Goal: Information Seeking & Learning: Learn about a topic

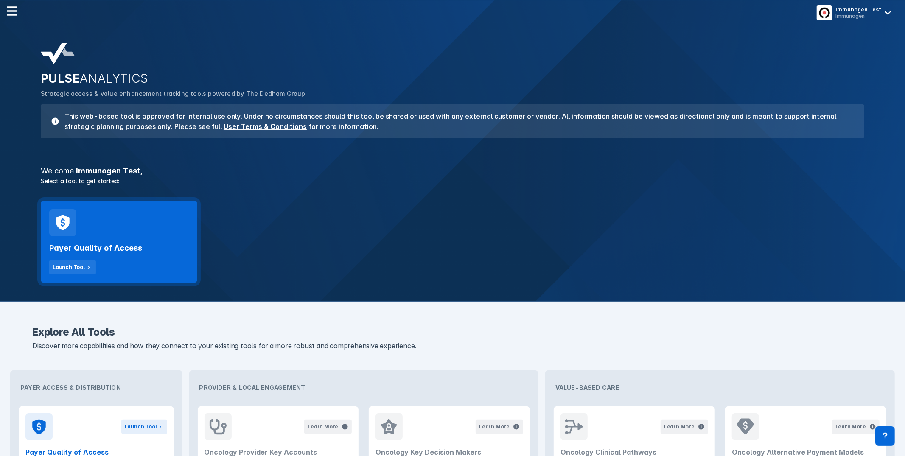
click at [133, 258] on div "Payer Quality of Access Launch Tool" at bounding box center [119, 255] width 140 height 38
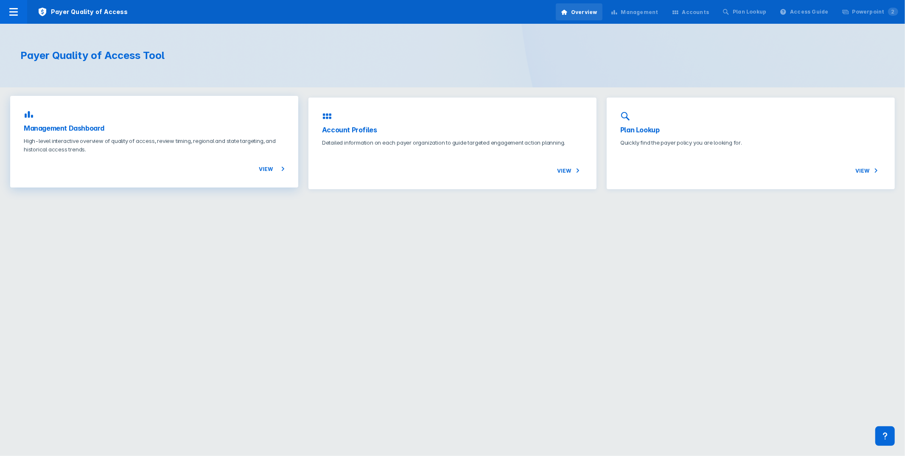
click at [153, 121] on div "Management Dashboard High-level interactive overview of quality of access, revi…" at bounding box center [154, 142] width 288 height 92
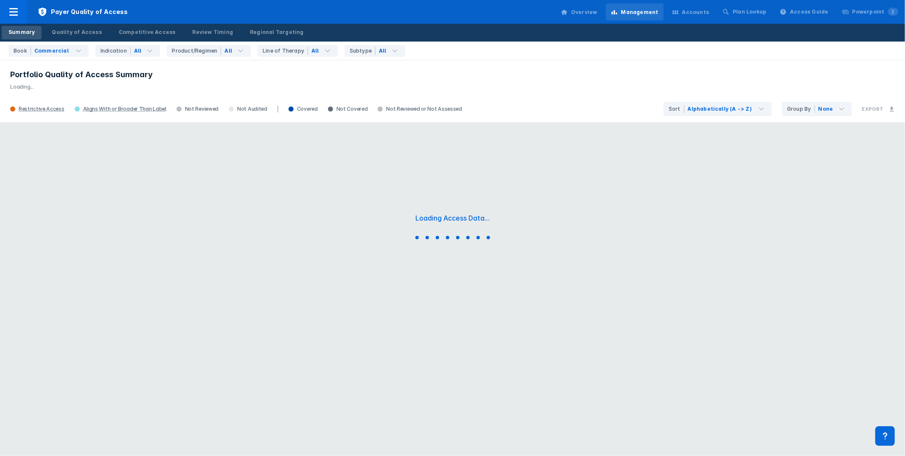
click at [520, 71] on h3 "Portfolio Quality of Access Summary" at bounding box center [452, 75] width 885 height 10
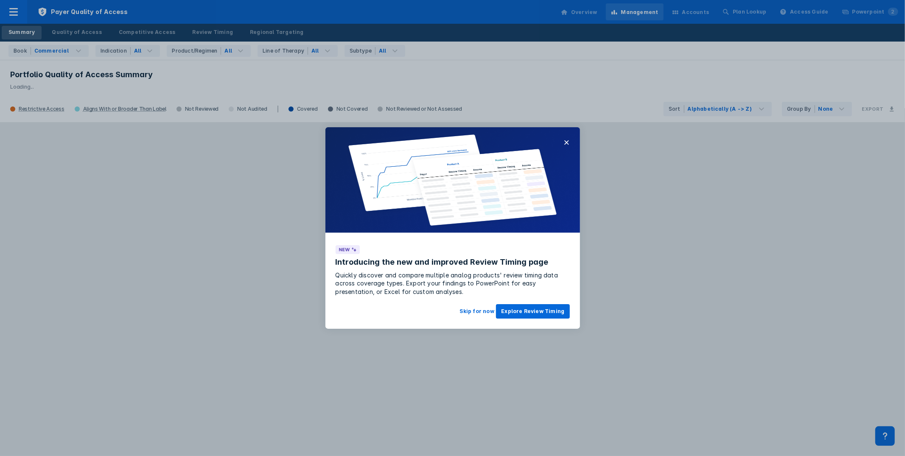
click at [87, 31] on div at bounding box center [452, 228] width 905 height 456
click at [566, 144] on button "×" at bounding box center [567, 142] width 6 height 10
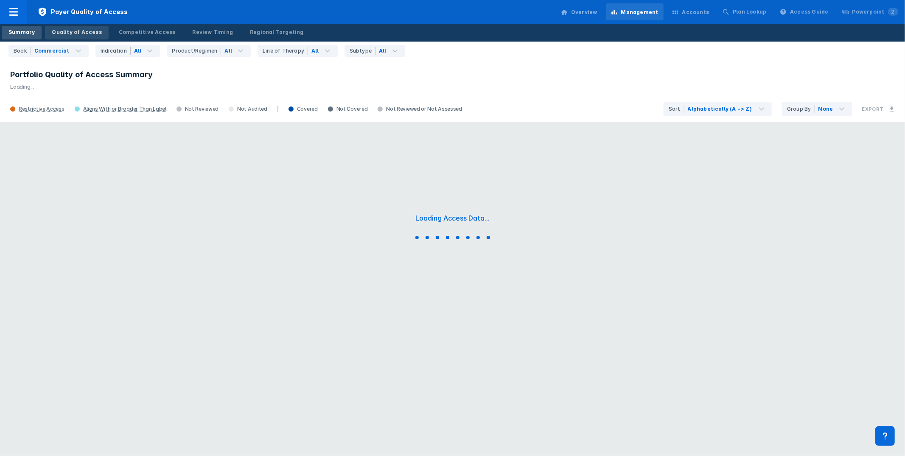
click at [78, 28] on div "Quality of Access" at bounding box center [77, 32] width 50 height 8
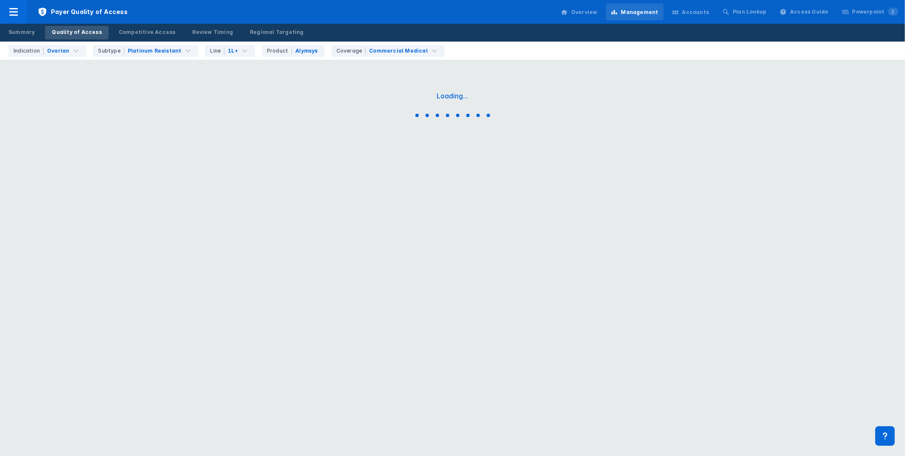
click at [494, 17] on div "Payer Quality of Access Overview Management Accounts Plan Lookup Access Guide P…" at bounding box center [452, 12] width 905 height 24
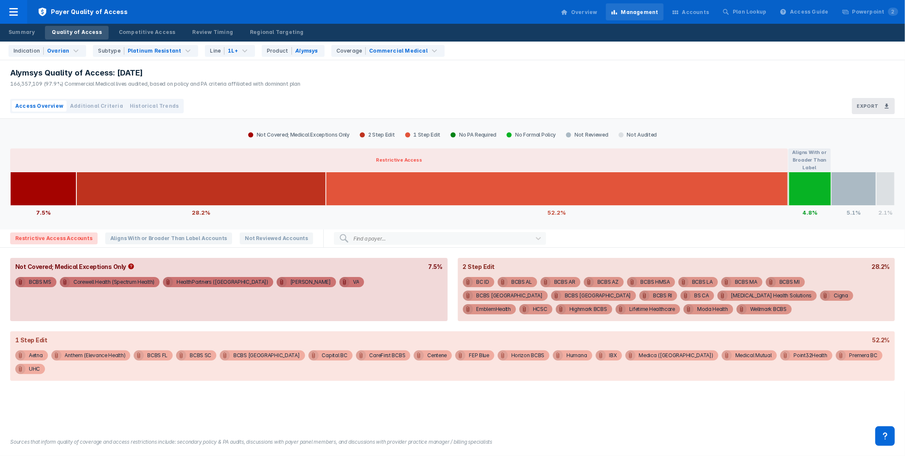
click at [495, 73] on div "Alymsys Quality of Access: [DATE] 166,357,109 (97.9%) Commercial Medical lives …" at bounding box center [452, 77] width 905 height 34
click at [647, 79] on div "Alymsys Quality of Access: [DATE] 166,357,109 (97.9%) Commercial Medical lives …" at bounding box center [452, 77] width 905 height 34
click at [629, 47] on div "Indication Ovarian Subtype Platinum Resistant Line 1L+ Product Alymsys Coverage…" at bounding box center [455, 51] width 900 height 18
click at [630, 55] on div "Indication Ovarian Subtype Platinum Resistant Line 1L+ Product Alymsys Coverage…" at bounding box center [455, 51] width 900 height 18
click at [633, 80] on div "Alymsys Quality of Access: [DATE] 166,357,109 (97.9%) Commercial Medical lives …" at bounding box center [452, 77] width 905 height 34
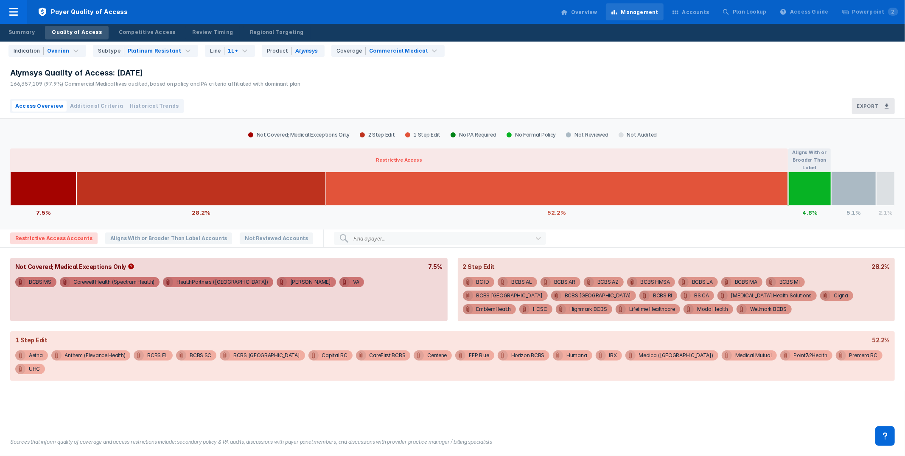
click at [510, 79] on div "Alymsys Quality of Access: [DATE] 166,357,109 (97.9%) Commercial Medical lives …" at bounding box center [452, 77] width 905 height 34
click at [520, 81] on div "Alymsys Quality of Access: [DATE] 166,357,109 (97.9%) Commercial Medical lives …" at bounding box center [452, 77] width 905 height 34
drag, startPoint x: 10, startPoint y: 82, endPoint x: 42, endPoint y: 87, distance: 32.1
click at [42, 87] on div "Alymsys Quality of Access: [DATE] 166,357,109 (97.9%) Commercial Medical lives …" at bounding box center [153, 77] width 306 height 34
drag, startPoint x: 10, startPoint y: 85, endPoint x: 42, endPoint y: 87, distance: 32.3
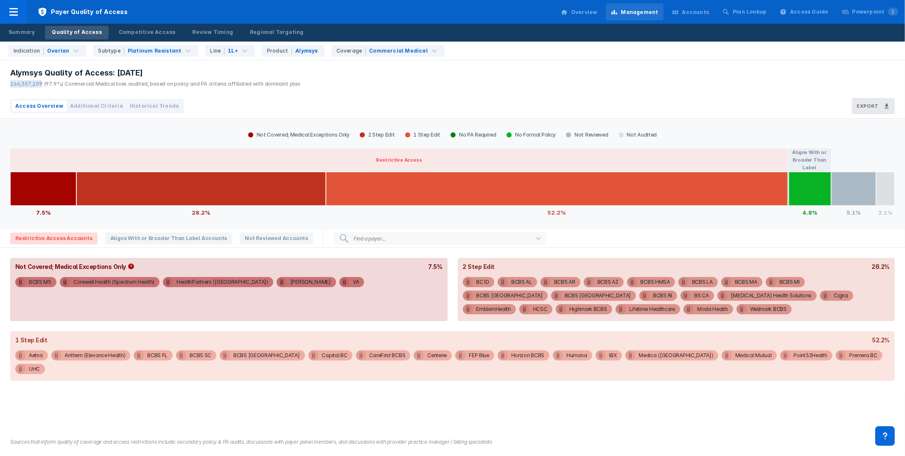
click at [42, 87] on div "Alymsys Quality of Access: [DATE] 166,357,109 (97.9%) Commercial Medical lives …" at bounding box center [153, 77] width 306 height 34
click at [546, 70] on div "Alymsys Quality of Access: [DATE] 166,357,109 (97.9%) Commercial Medical lives …" at bounding box center [452, 77] width 905 height 34
click at [562, 69] on div "Alymsys Quality of Access: [DATE] 166,357,109 (97.9%) Commercial Medical lives …" at bounding box center [452, 77] width 905 height 34
click at [602, 84] on div "Alymsys Quality of Access: [DATE] 166,357,109 (97.9%) Commercial Medical lives …" at bounding box center [452, 77] width 905 height 34
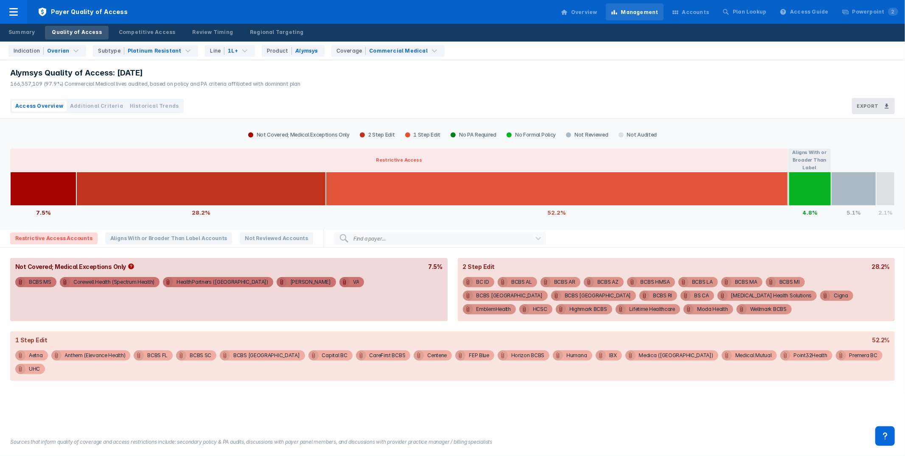
click at [544, 47] on div "Indication Ovarian Subtype Platinum Resistant Line 1L+ Product Alymsys Coverage…" at bounding box center [455, 51] width 900 height 18
click at [579, 93] on div "Alymsys Quality of Access: [DATE] 166,357,109 (97.9%) Commercial Medical lives …" at bounding box center [452, 77] width 905 height 34
click at [769, 73] on div "Alymsys Quality of Access: [DATE] 166,357,109 (97.9%) Commercial Medical lives …" at bounding box center [452, 77] width 905 height 34
click at [766, 74] on div "Alymsys Quality of Access: [DATE] 166,357,109 (97.9%) Commercial Medical lives …" at bounding box center [452, 77] width 905 height 34
click at [479, 278] on div "BC ID" at bounding box center [483, 282] width 13 height 10
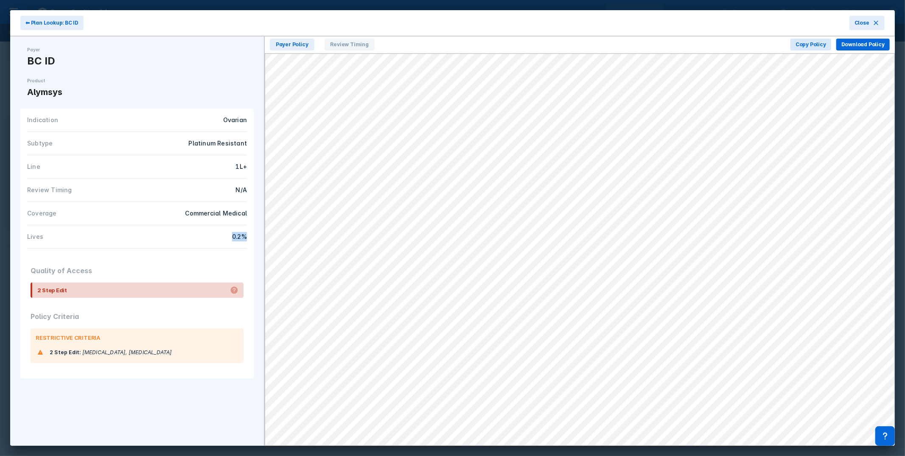
drag, startPoint x: 248, startPoint y: 237, endPoint x: 223, endPoint y: 236, distance: 25.1
click at [222, 237] on div "Indication Ovarian Subtype Platinum Resistant Line 1L+ Review Timing N/A Covera…" at bounding box center [136, 179] width 233 height 140
click at [873, 22] on icon at bounding box center [876, 23] width 7 height 7
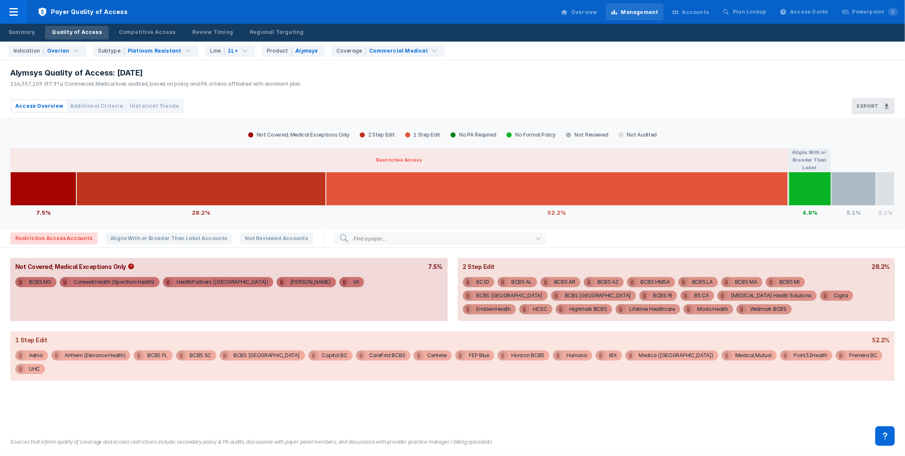
click at [602, 78] on div "Alymsys Quality of Access: [DATE] 166,357,109 (97.9%) Commercial Medical lives …" at bounding box center [452, 77] width 905 height 34
click at [709, 11] on div "Accounts" at bounding box center [695, 12] width 27 height 8
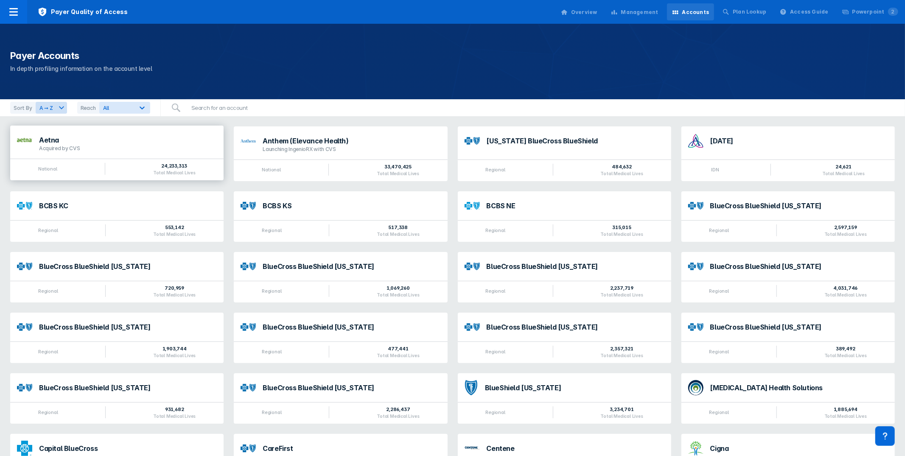
click at [189, 150] on div "Acquired by CVS" at bounding box center [128, 148] width 178 height 7
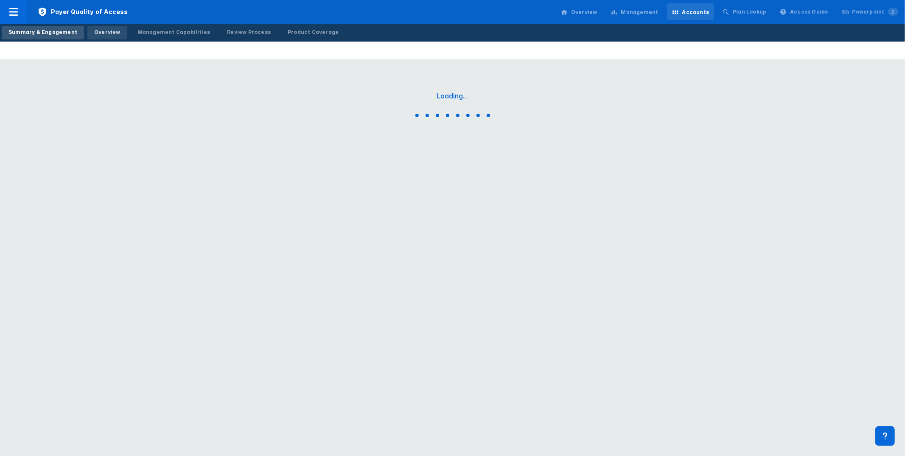
click at [102, 31] on div "Overview" at bounding box center [107, 32] width 26 height 8
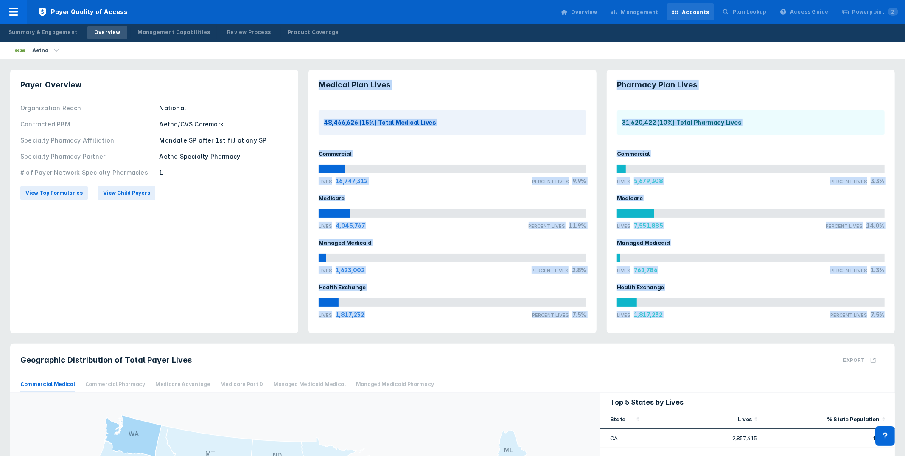
drag, startPoint x: 319, startPoint y: 82, endPoint x: 889, endPoint y: 316, distance: 616.0
click at [889, 316] on div "Payer Overview Organization Reach National Contracted PBM Aetna/CVS Caremark Sp…" at bounding box center [452, 364] width 905 height 729
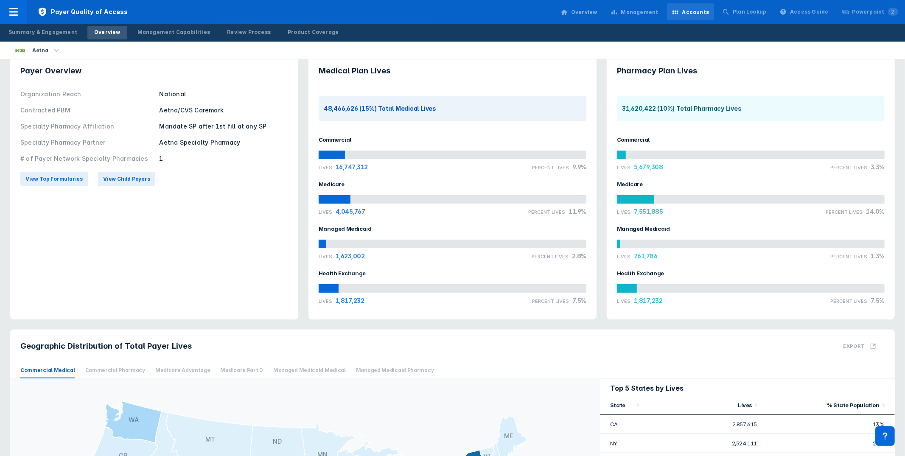
click at [269, 260] on div "Payer Overview Organization Reach National Contracted PBM Aetna/CVS Caremark Sp…" at bounding box center [154, 188] width 288 height 264
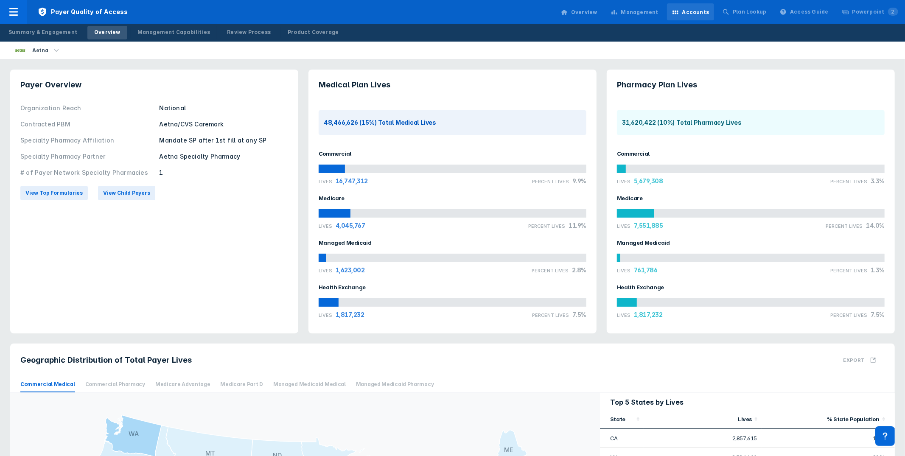
click at [269, 260] on div "Payer Overview Organization Reach National Contracted PBM Aetna/CVS Caremark Sp…" at bounding box center [154, 202] width 288 height 264
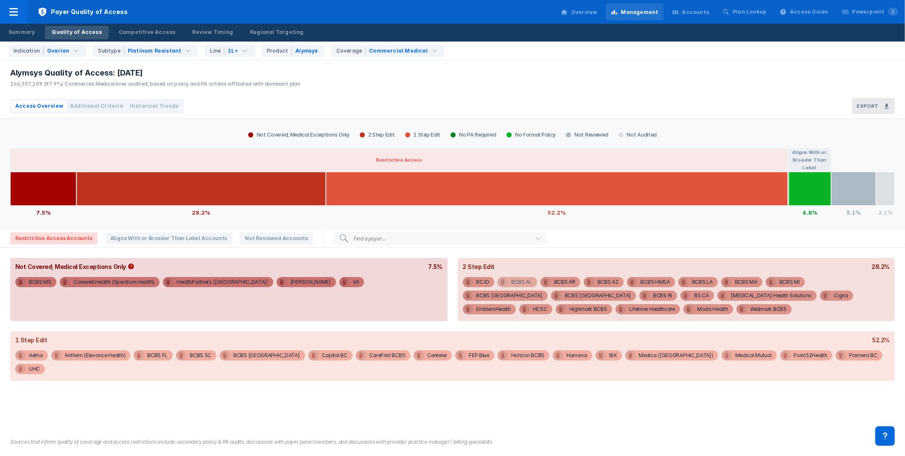
click at [522, 280] on div "BCBS AL" at bounding box center [521, 282] width 21 height 10
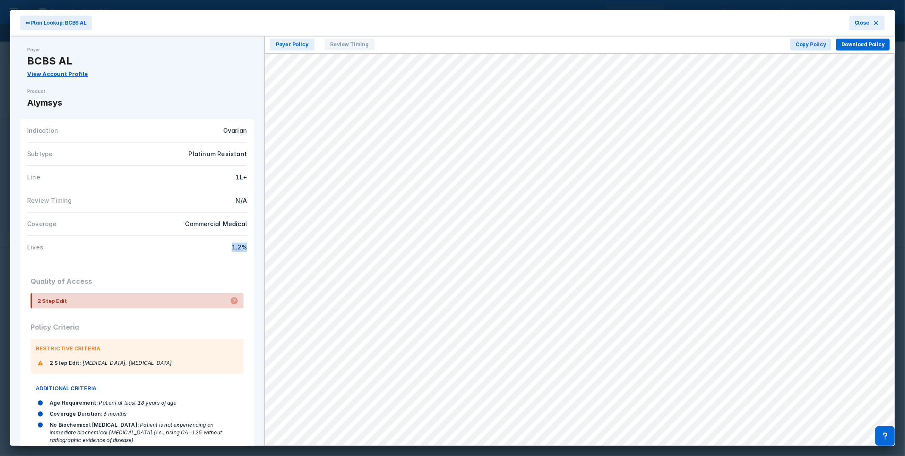
drag, startPoint x: 250, startPoint y: 247, endPoint x: 211, endPoint y: 250, distance: 39.5
click at [211, 250] on div "Indication Ovarian Subtype Platinum Resistant Line 1L+ Review Timing N/A Covera…" at bounding box center [136, 189] width 233 height 140
click at [187, 267] on div "Quality of Access 2 Step Edit Policy Criteria RESTRICTIVE CRITERIA 2 Step Edit …" at bounding box center [136, 380] width 233 height 243
click at [867, 25] on span "Close" at bounding box center [862, 23] width 15 height 8
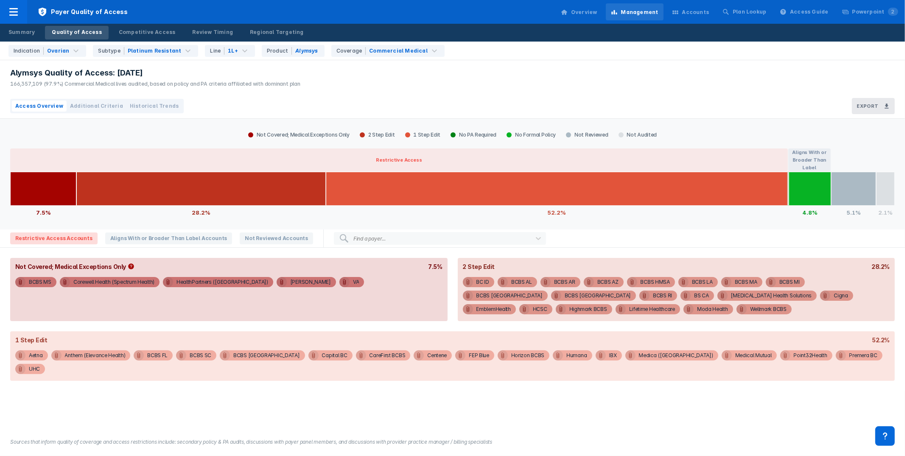
click at [610, 76] on div "Alymsys Quality of Access: [DATE] 166,357,109 (97.9%) Commercial Medical lives …" at bounding box center [452, 77] width 905 height 34
click at [610, 77] on div "Alymsys Quality of Access: [DATE] 166,357,109 (97.9%) Commercial Medical lives …" at bounding box center [452, 77] width 905 height 34
click at [257, 82] on div "166,357,109 (97.9%) Commercial Medical lives audited, based on policy and PA cr…" at bounding box center [155, 84] width 290 height 8
click at [147, 32] on div "Competitive Access" at bounding box center [147, 32] width 57 height 8
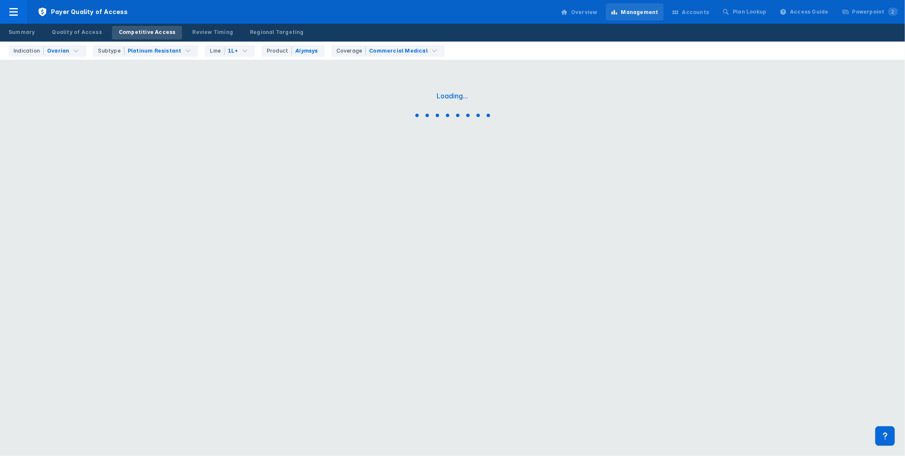
click at [569, 38] on div "Summary Quality of Access Competitive Access Review Timing Regional Targeting" at bounding box center [452, 33] width 905 height 18
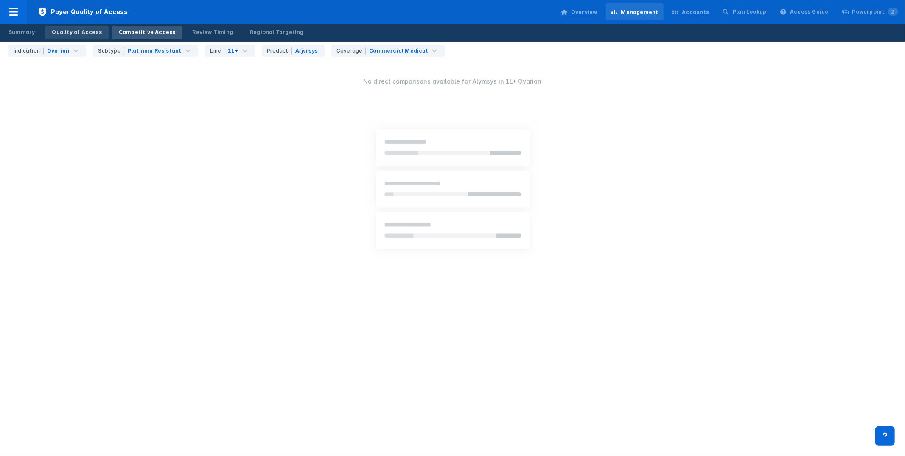
click at [79, 29] on div "Quality of Access" at bounding box center [77, 32] width 50 height 8
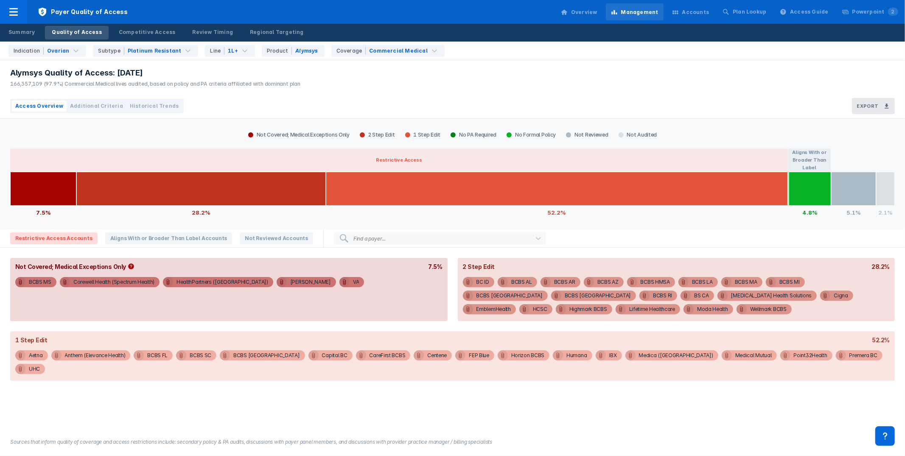
click at [555, 37] on div "Summary Quality of Access Competitive Access Review Timing Regional Targeting" at bounding box center [452, 33] width 905 height 18
